Goal: Information Seeking & Learning: Find specific fact

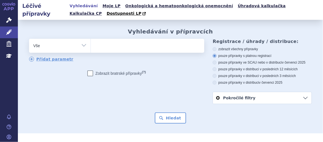
click at [118, 44] on ul at bounding box center [147, 45] width 112 height 12
click at [91, 44] on select at bounding box center [91, 46] width 0 height 14
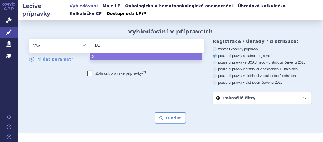
type input "DEL"
type input "DELI"
type input "DELIA"
type input "DELIAN"
type input "DELIAND"
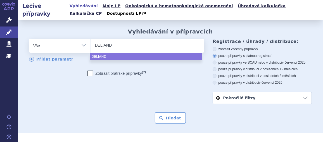
type input "DELIANDA"
select select "DELIANDA"
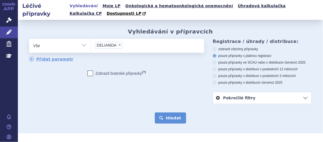
click at [169, 116] on button "Hledat" at bounding box center [171, 118] width 32 height 11
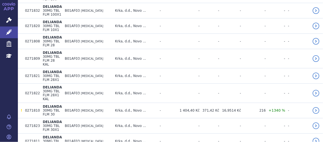
scroll to position [247, 0]
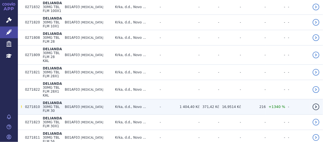
click at [99, 100] on td "B01AF03 [MEDICAL_DATA]" at bounding box center [87, 107] width 50 height 15
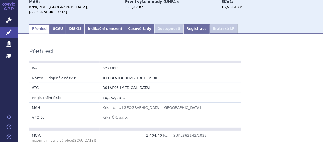
scroll to position [62, 0]
click at [99, 24] on link "Indikační omezení" at bounding box center [105, 29] width 40 height 10
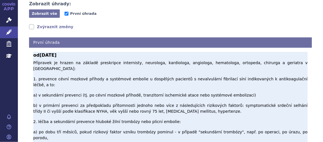
scroll to position [118, 0]
